Goal: Task Accomplishment & Management: Use online tool/utility

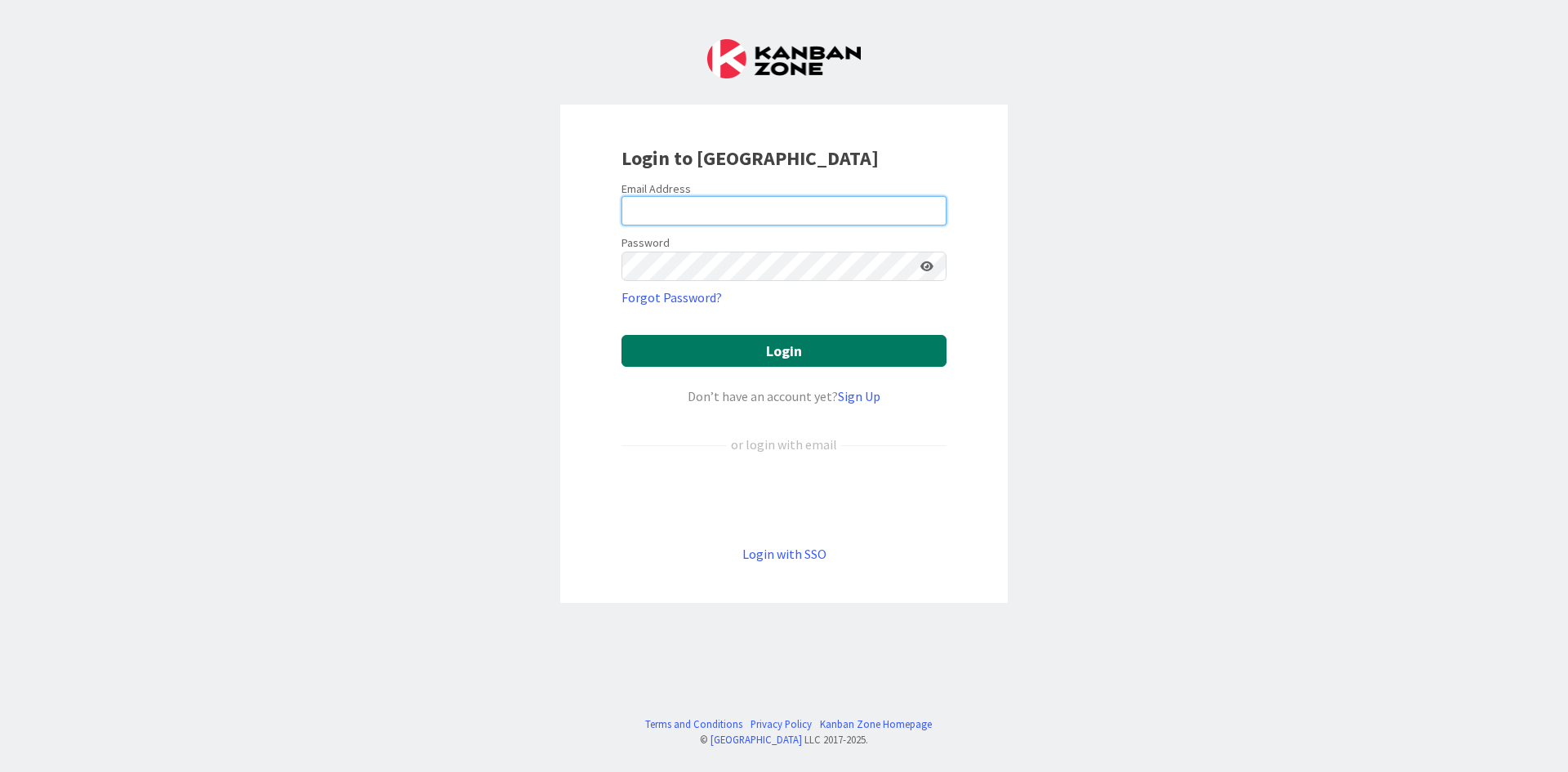
type input "[PERSON_NAME][EMAIL_ADDRESS][DOMAIN_NAME]"
click at [835, 349] on button "Login" at bounding box center [784, 351] width 326 height 32
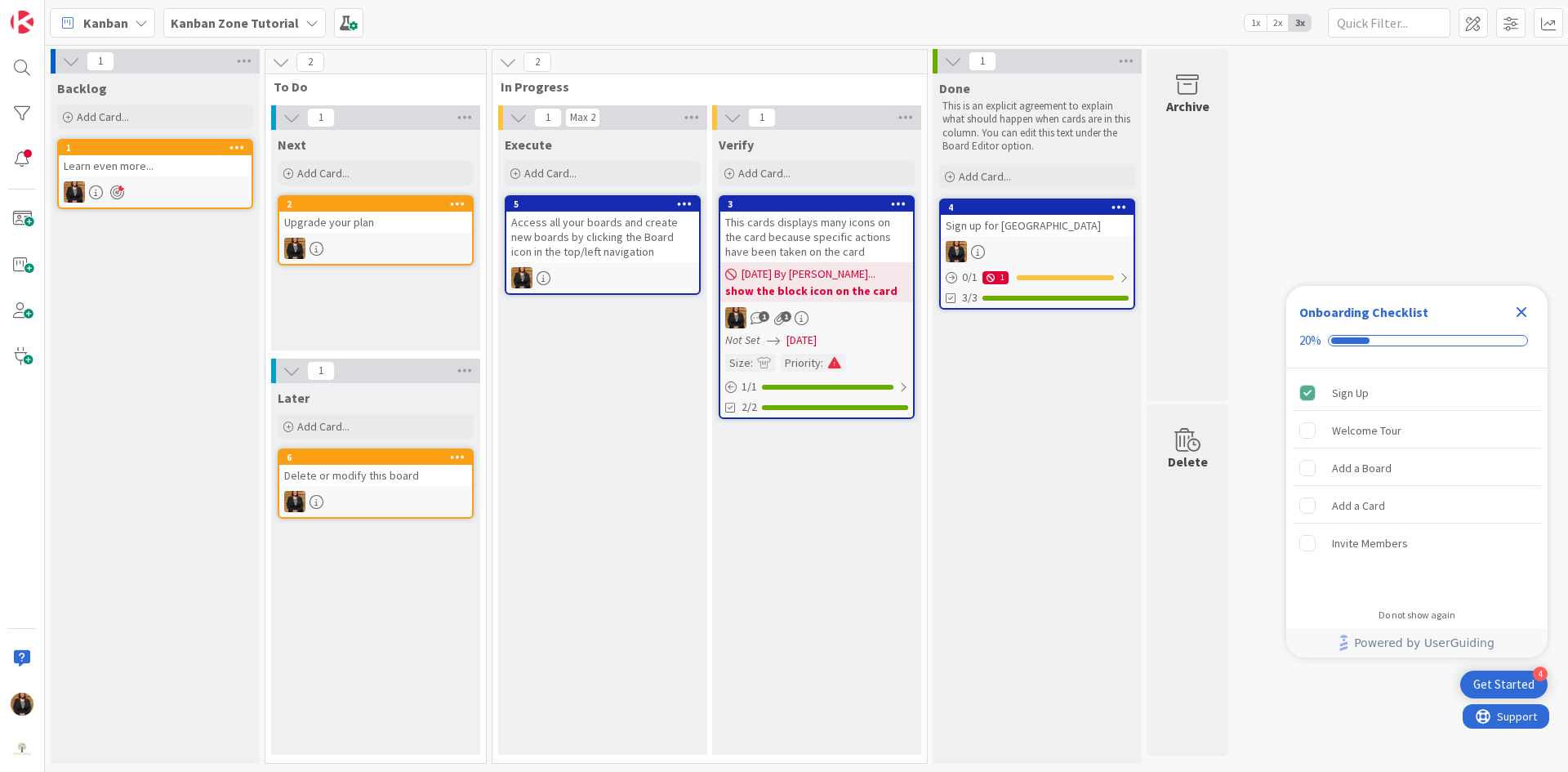
click at [272, 28] on b "Kanban Zone Tutorial" at bounding box center [235, 22] width 128 height 16
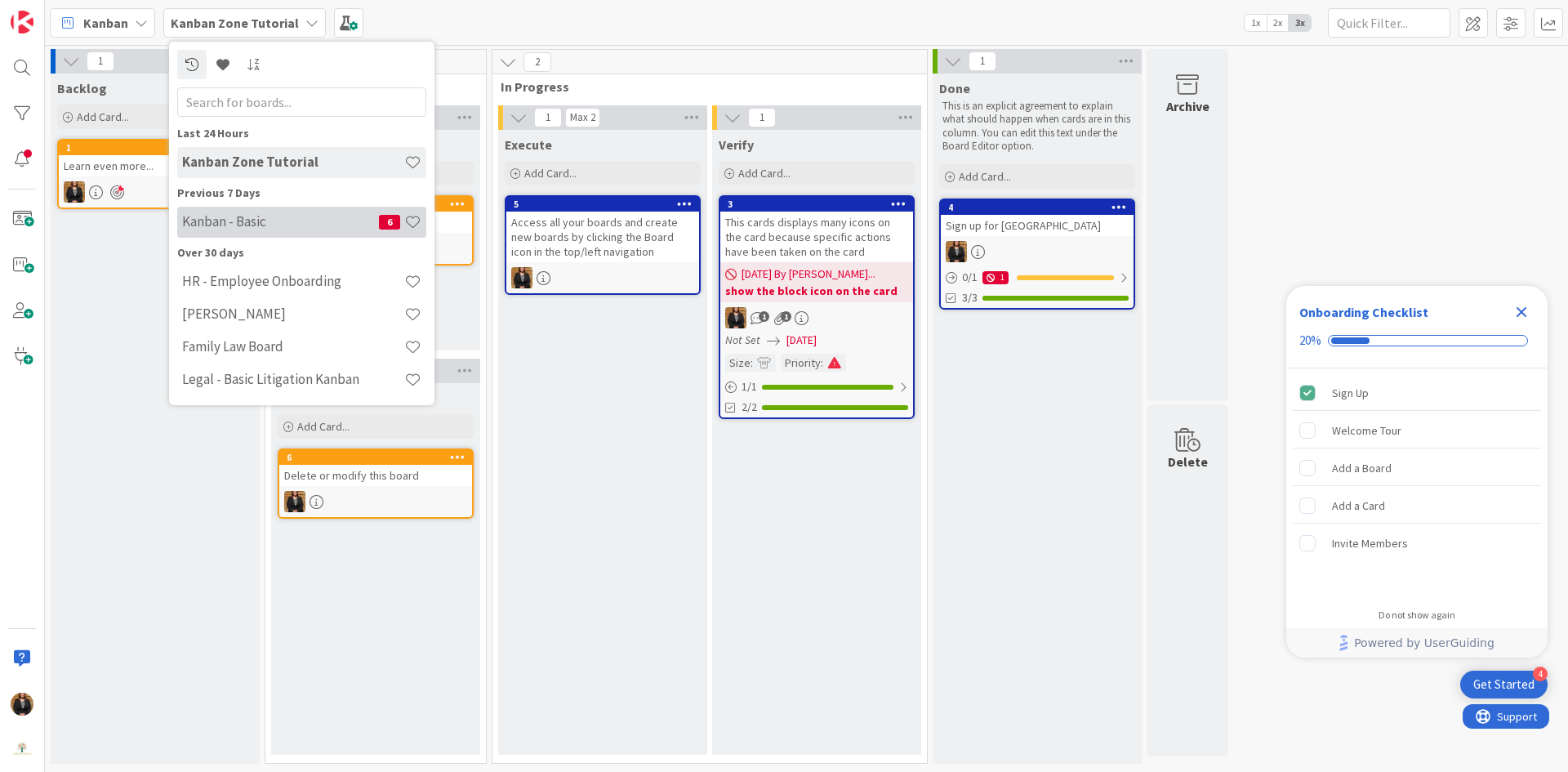
click at [278, 225] on h4 "Kanban - Basic" at bounding box center [281, 221] width 197 height 16
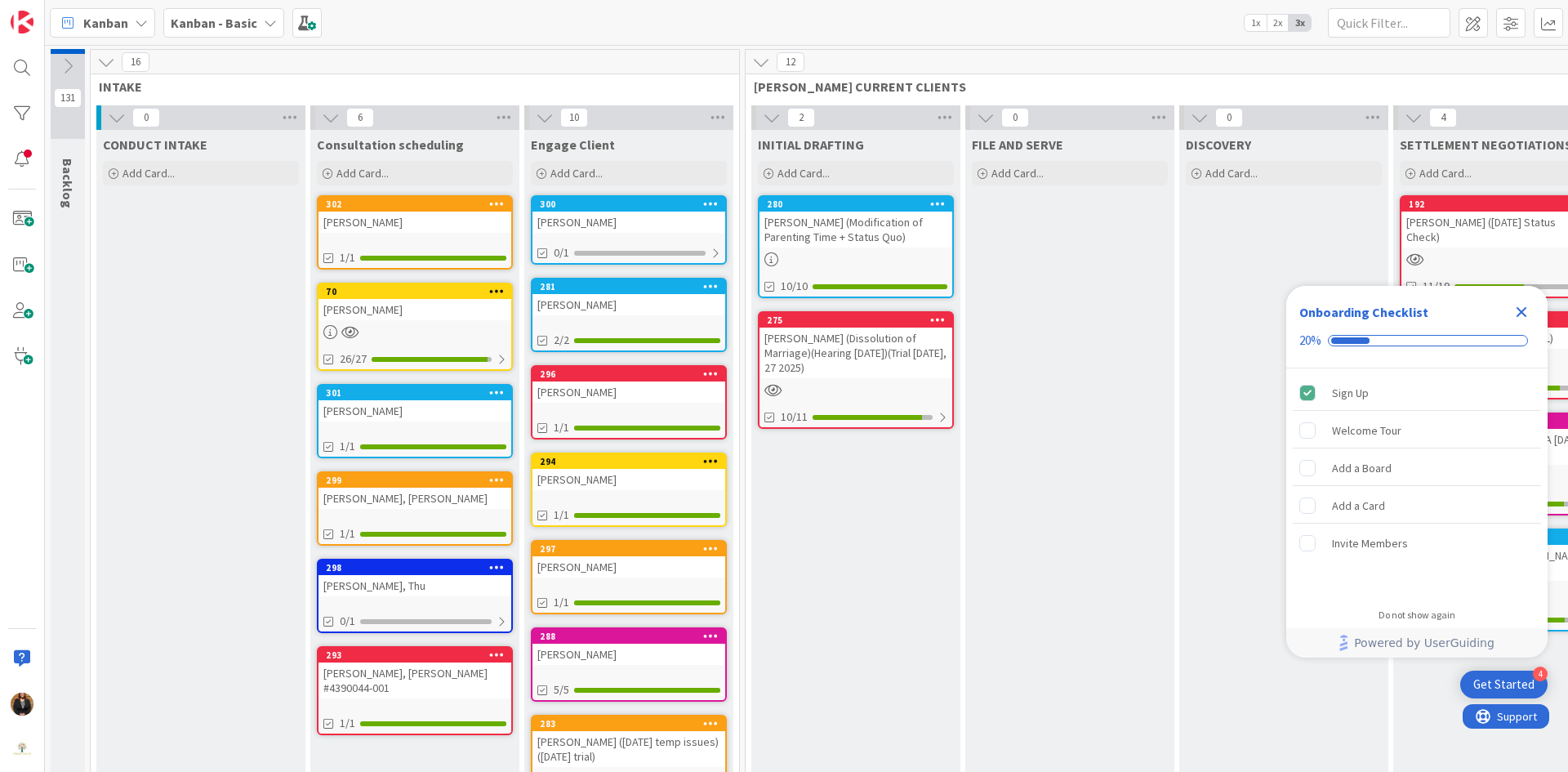
click at [604, 225] on div "[PERSON_NAME]" at bounding box center [629, 222] width 193 height 21
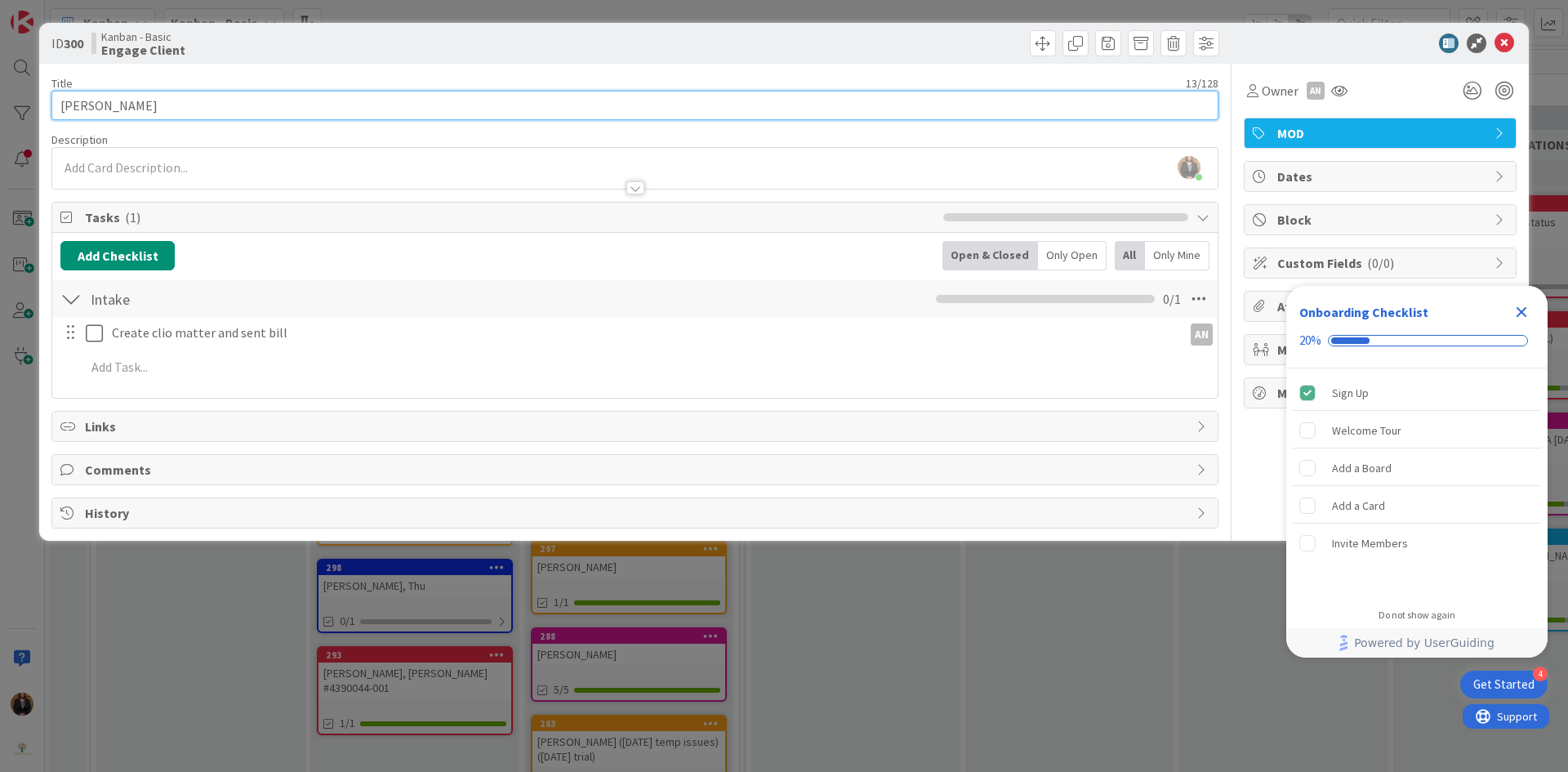
click at [351, 109] on input "[PERSON_NAME]" at bounding box center [635, 105] width 1167 height 29
type input "[PERSON_NAME] (response deadline)"
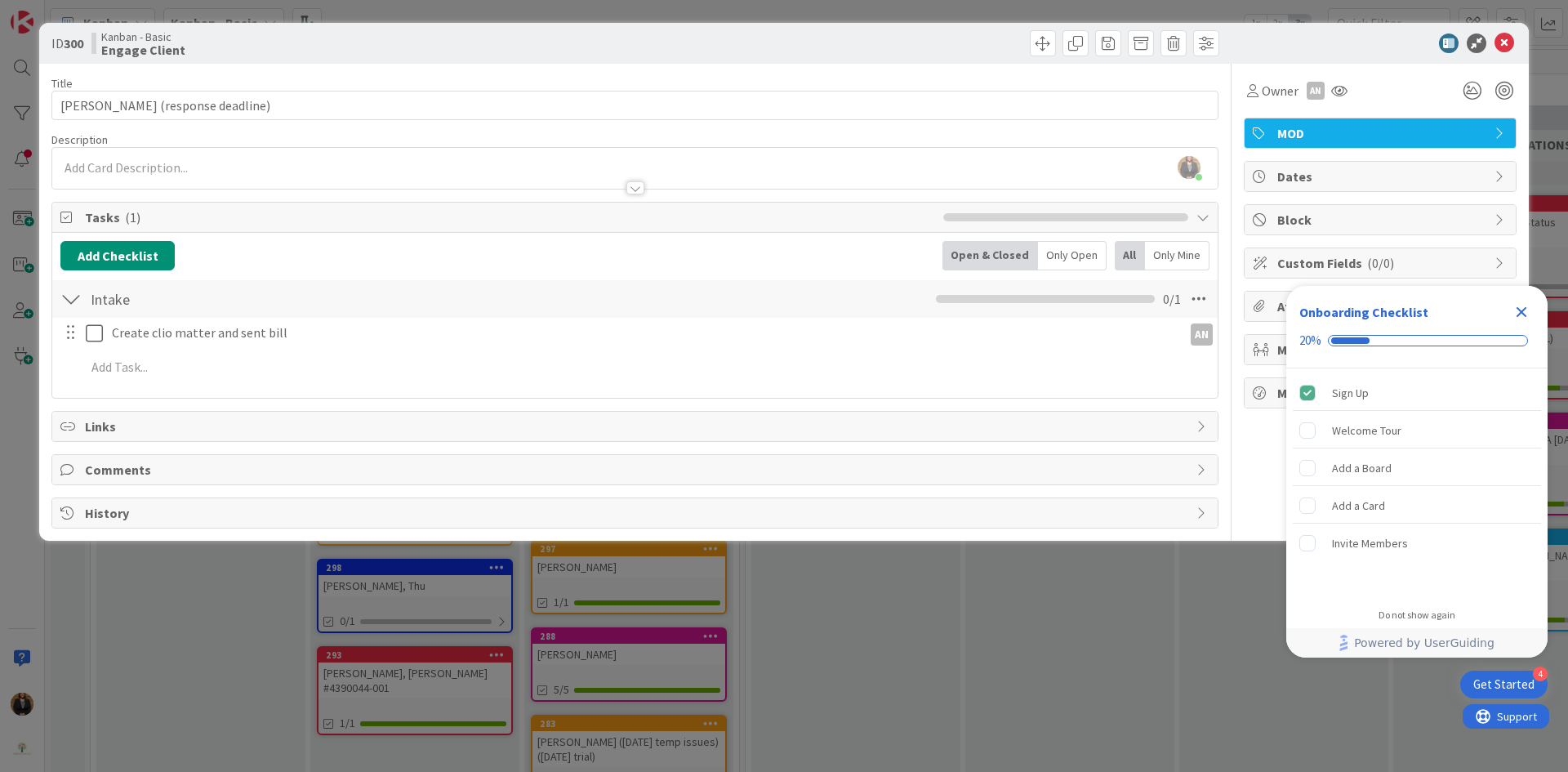
click at [206, 166] on div "[PERSON_NAME] just joined" at bounding box center [635, 168] width 1166 height 41
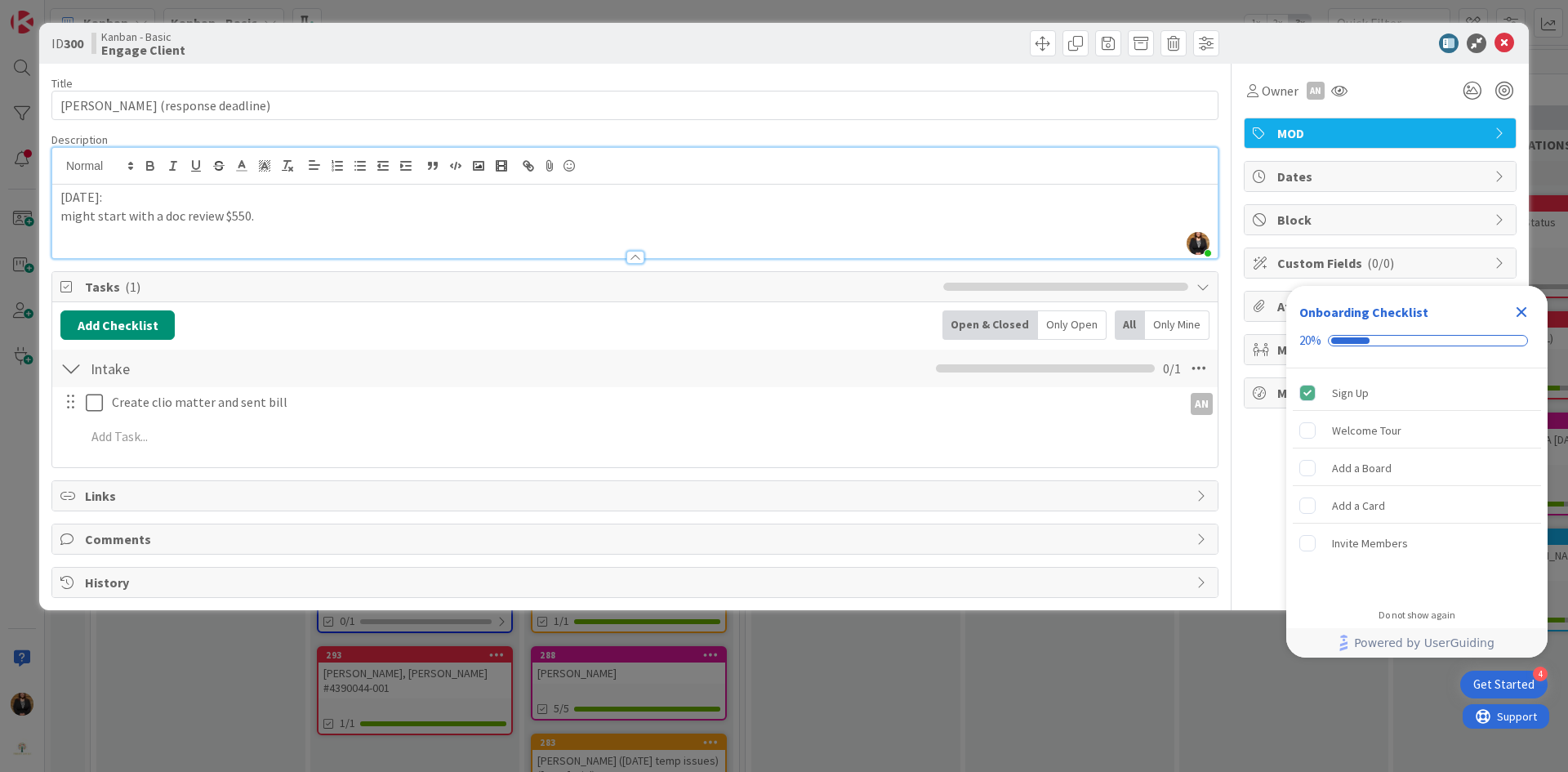
click at [1522, 312] on icon "Close Checklist" at bounding box center [1522, 312] width 11 height 11
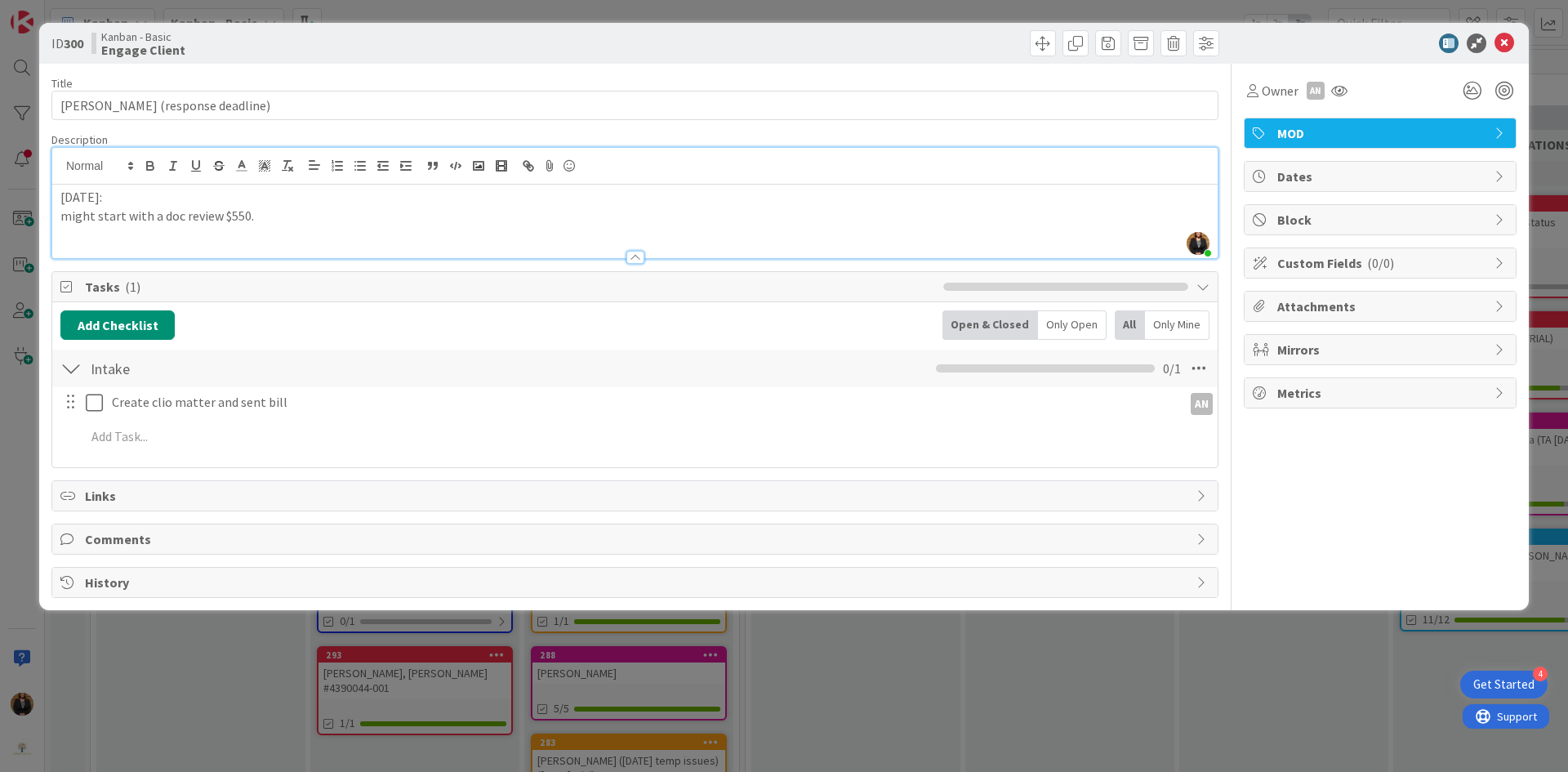
click at [294, 219] on p "might start with a doc review $550." at bounding box center [636, 215] width 1150 height 18
click at [1506, 39] on icon at bounding box center [1504, 43] width 19 height 19
